Goal: Information Seeking & Learning: Learn about a topic

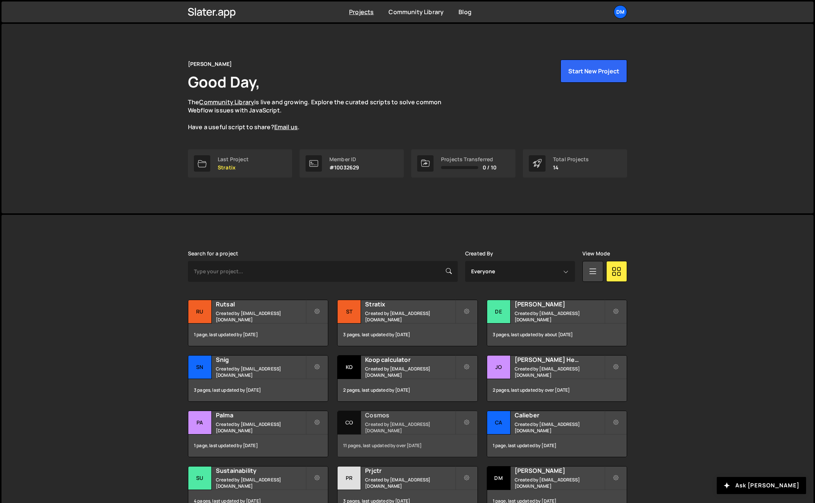
click at [405, 417] on h2 "Cosmos" at bounding box center [410, 415] width 90 height 8
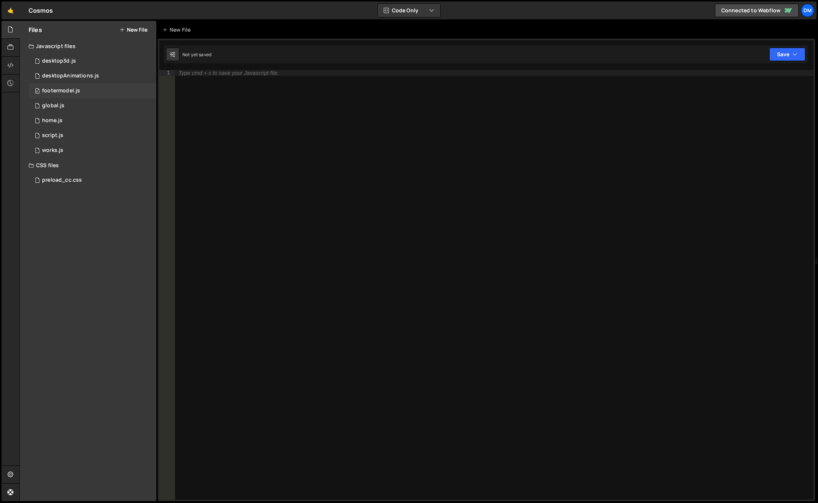
click at [77, 87] on div "footermodel.js" at bounding box center [61, 90] width 38 height 7
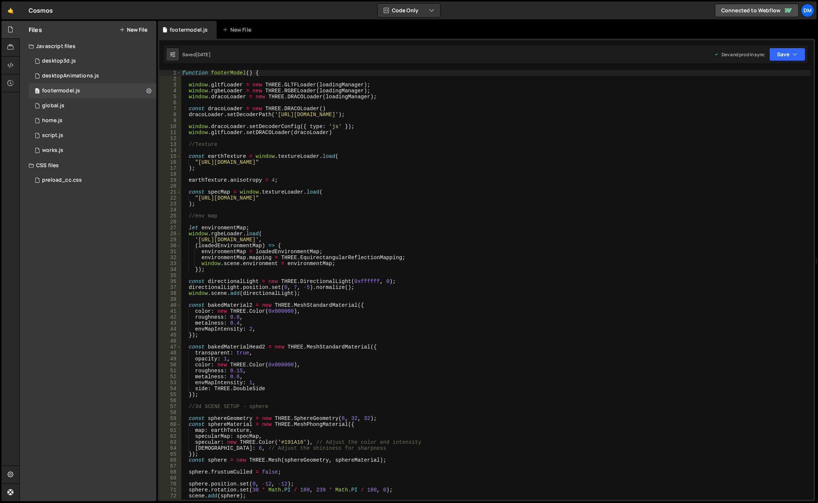
type textarea "window.gltfLoader.setDRACOLoader(dracoLoader)"
click at [484, 134] on div "function footerModel ( ) { window . gltfLoader = new THREE . GLTFLoader ( loadi…" at bounding box center [495, 290] width 629 height 441
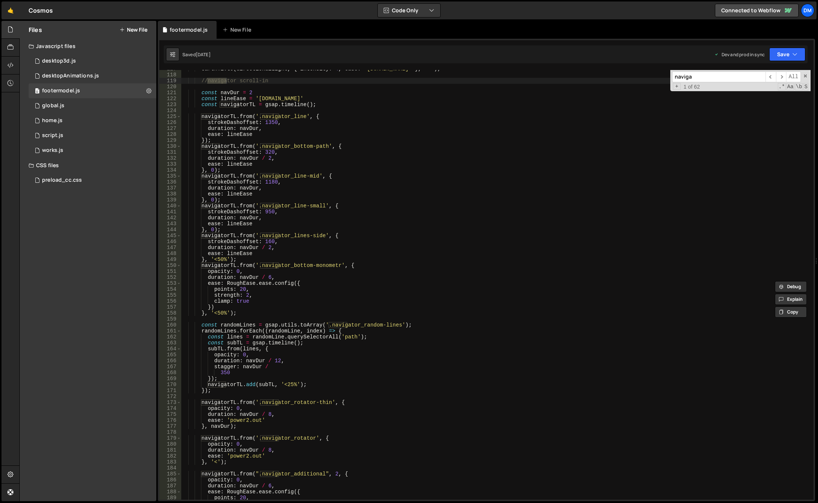
scroll to position [695, 0]
click at [722, 78] on input "naviga" at bounding box center [718, 76] width 93 height 11
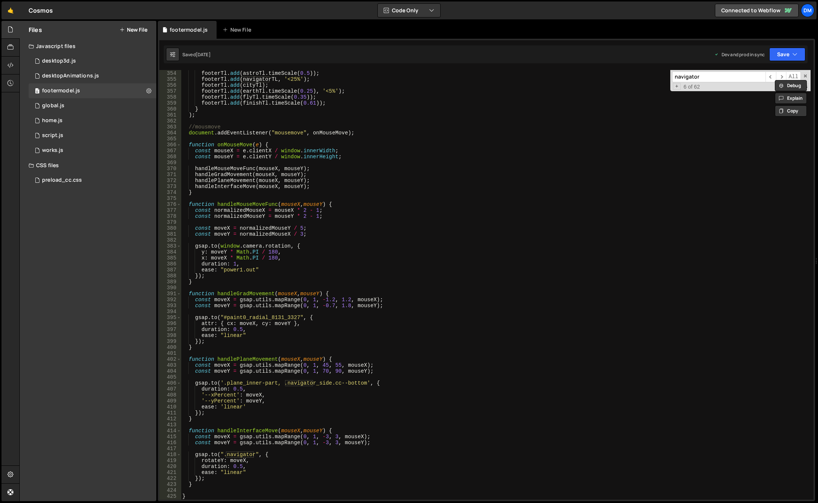
scroll to position [2190, 0]
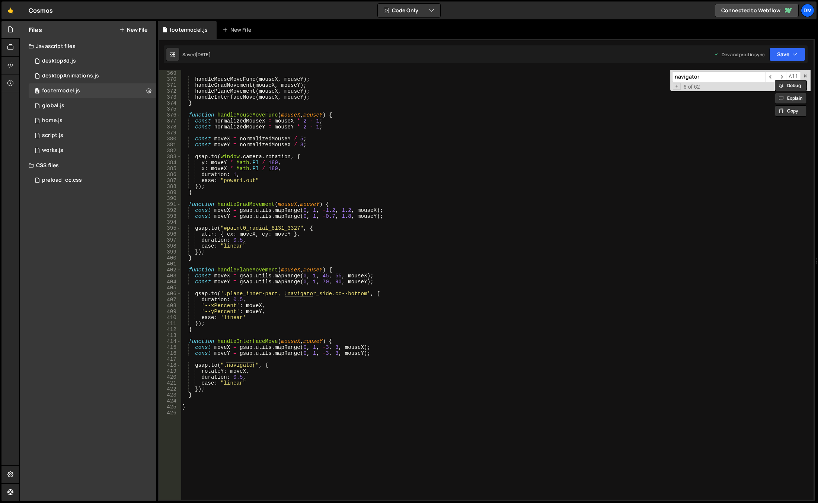
type input "navigator"
click at [408, 363] on div "const mouseY = e . clientY / window . innerHeight ; handleMouseMoveFunc ( mouse…" at bounding box center [495, 284] width 629 height 441
drag, startPoint x: 806, startPoint y: 77, endPoint x: 776, endPoint y: 102, distance: 38.8
click at [806, 77] on span at bounding box center [804, 75] width 5 height 5
click at [470, 345] on div "const mouseY = e . clientY / window . innerHeight ; handleMouseMoveFunc ( mouse…" at bounding box center [495, 284] width 629 height 441
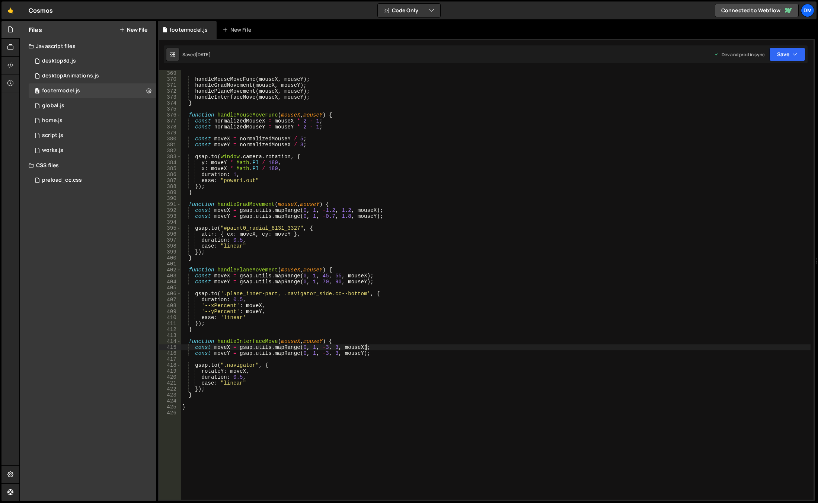
type textarea "const moveX = gsap.utils.mapRange(0, 1, -3, 3, mouseX);"
